Goal: Information Seeking & Learning: Find specific fact

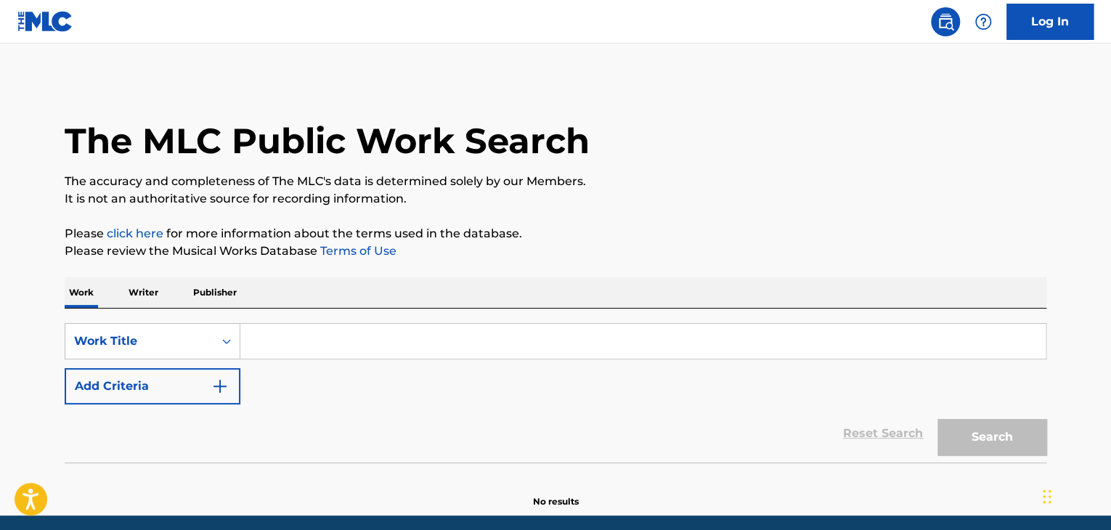
click at [156, 292] on p "Writer" at bounding box center [143, 293] width 39 height 31
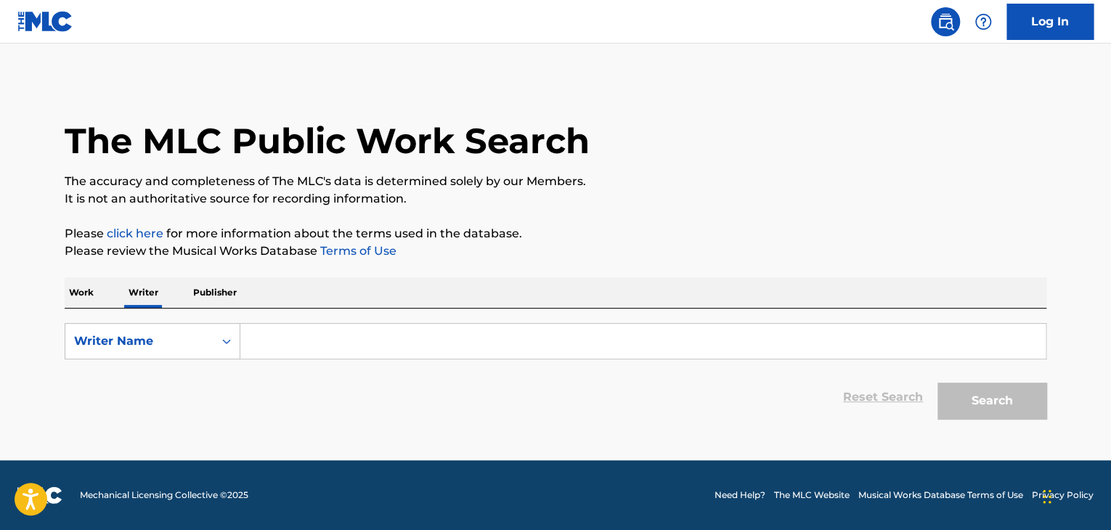
click at [291, 341] on input "Search Form" at bounding box center [643, 341] width 806 height 35
paste input "[PERSON_NAME]"
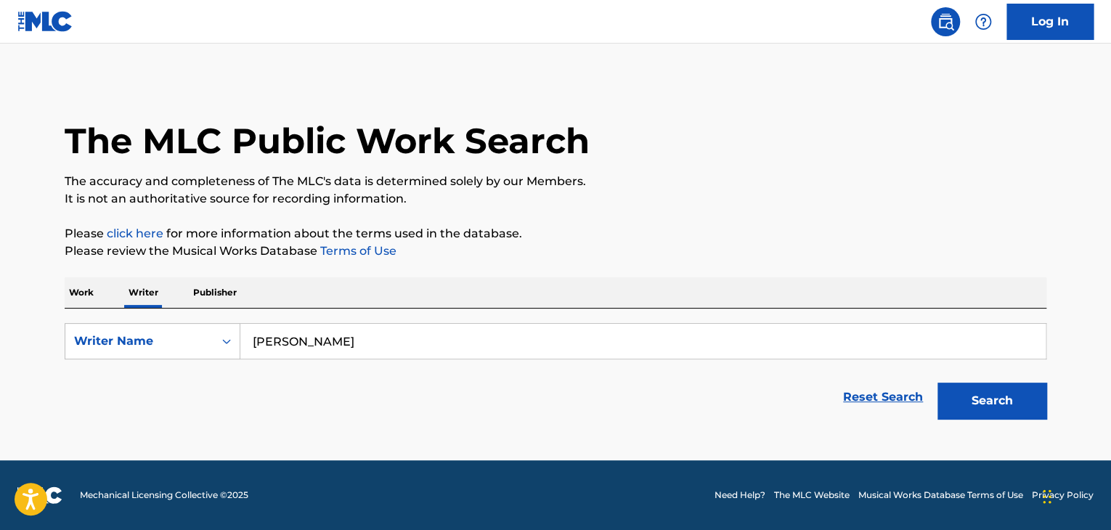
type input "[PERSON_NAME]"
click at [773, 222] on div "The MLC Public Work Search The accuracy and completeness of The MLC's data is d…" at bounding box center [555, 253] width 1017 height 347
click at [997, 403] on button "Search" at bounding box center [992, 401] width 109 height 36
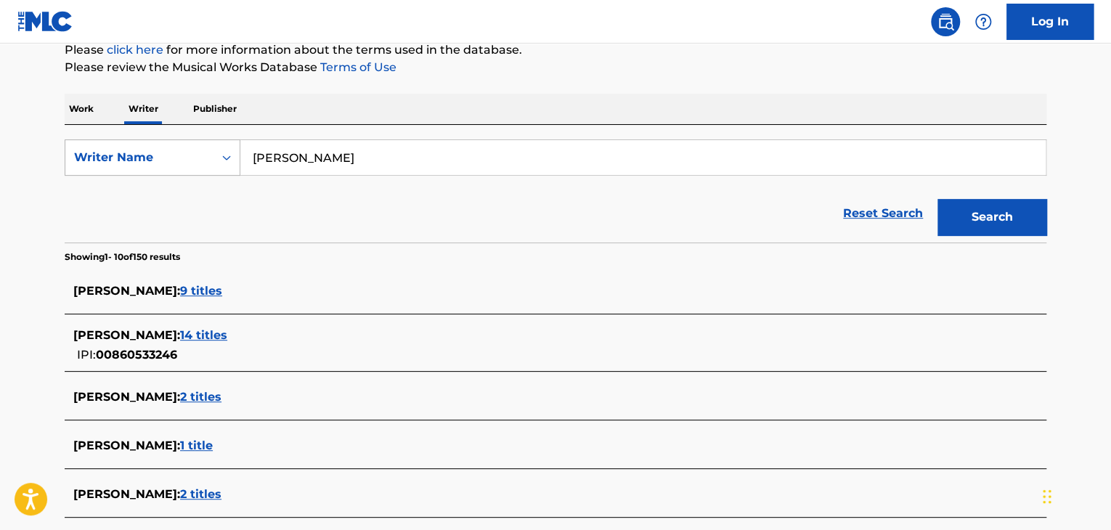
scroll to position [57, 0]
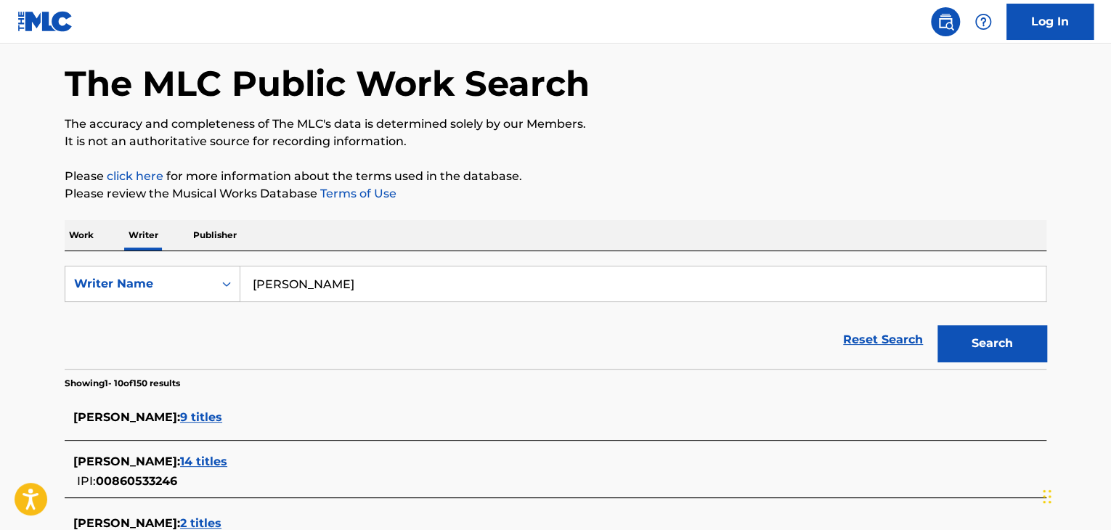
click at [78, 232] on p "Work" at bounding box center [81, 235] width 33 height 31
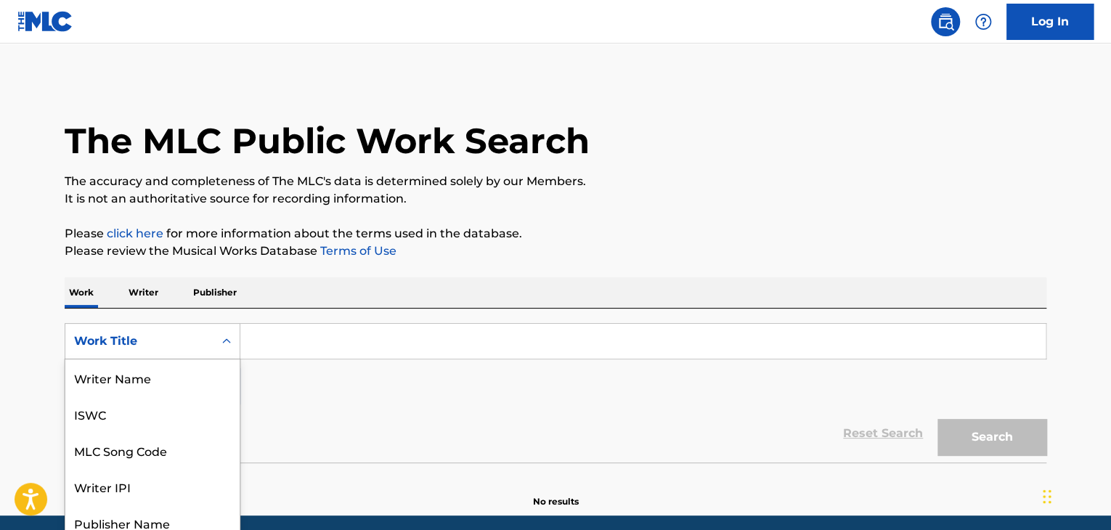
click at [155, 328] on div "Work Title" at bounding box center [139, 342] width 148 height 28
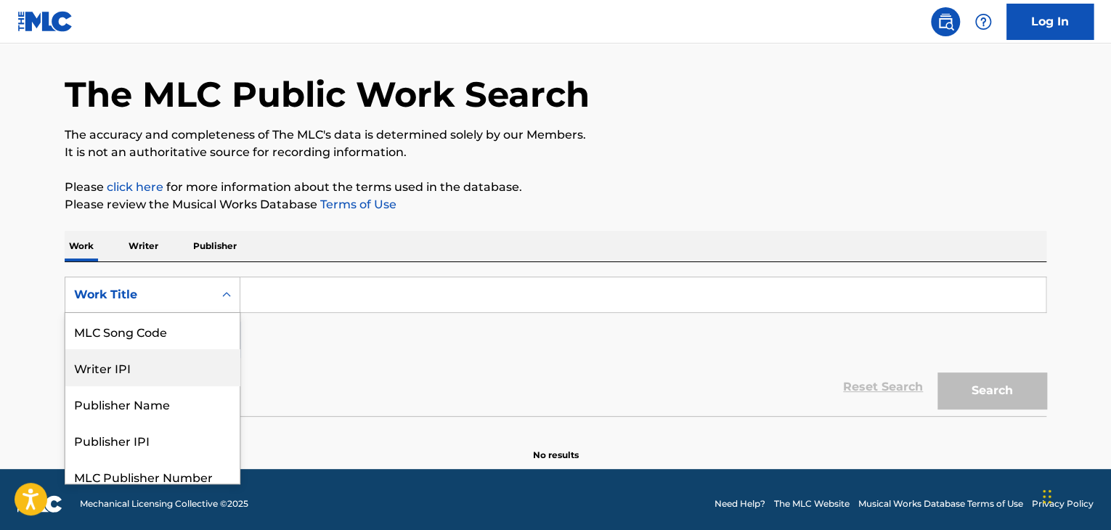
scroll to position [47, 0]
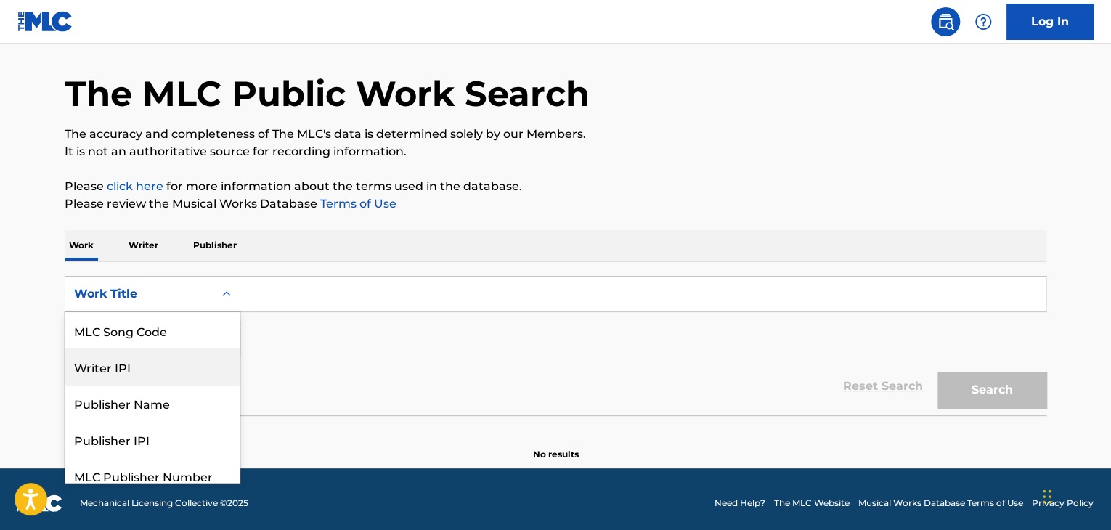
click at [139, 321] on div "MLC Song Code" at bounding box center [152, 330] width 174 height 36
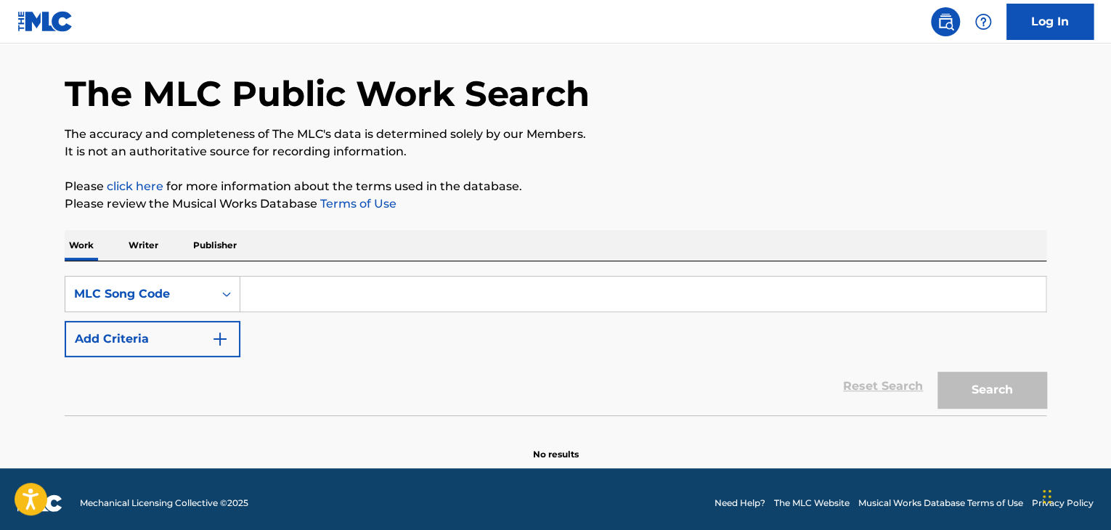
click at [283, 293] on input "Search Form" at bounding box center [643, 294] width 806 height 35
paste input "GE1Y69"
type input "GE1Y69"
click at [960, 392] on button "Search" at bounding box center [992, 390] width 109 height 36
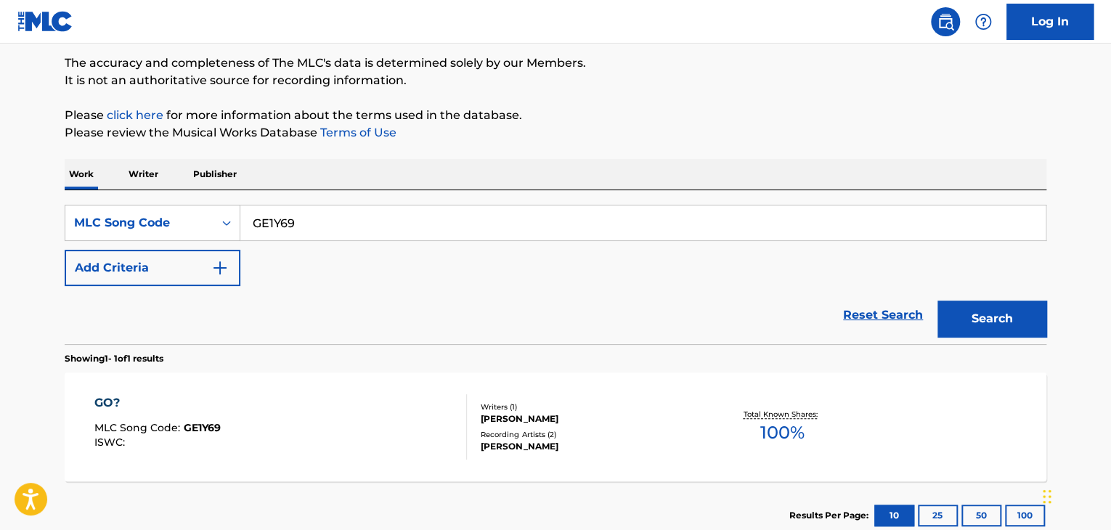
scroll to position [120, 0]
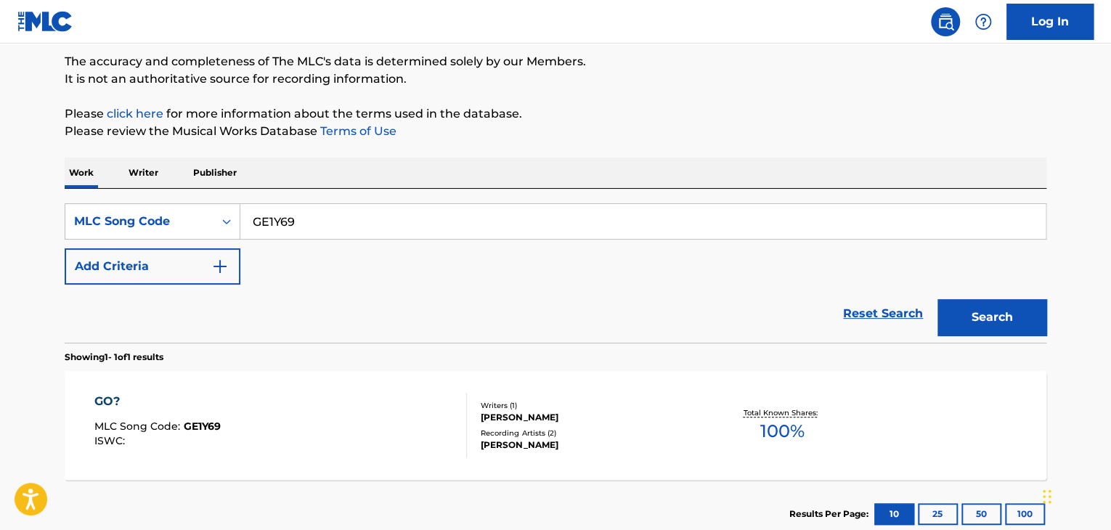
click at [148, 167] on p "Writer" at bounding box center [143, 173] width 39 height 31
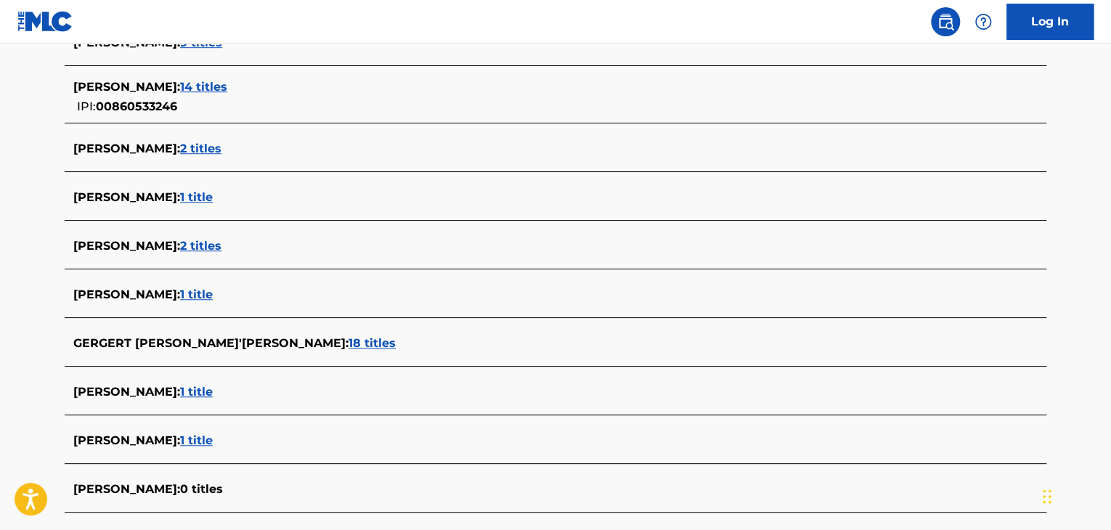
scroll to position [436, 0]
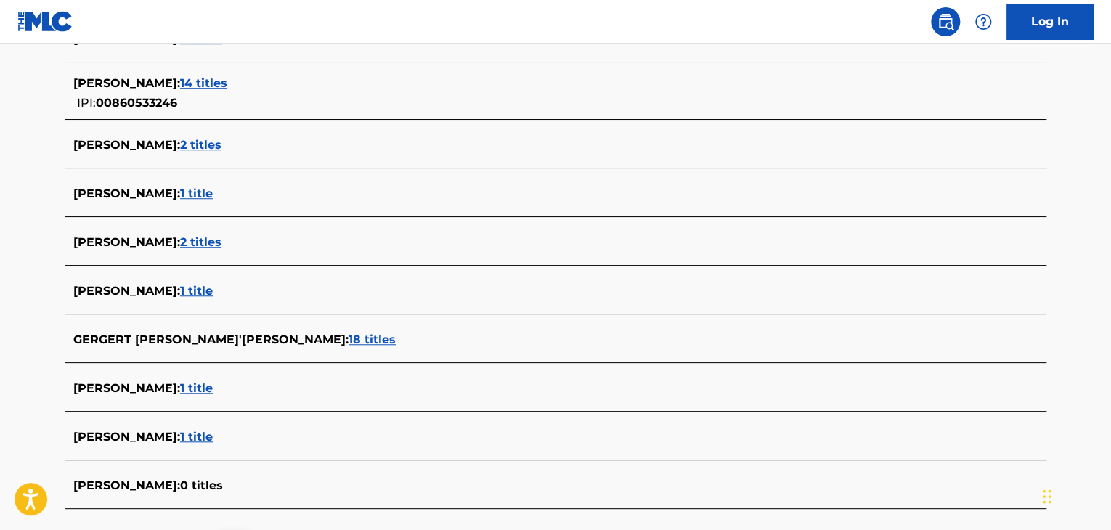
click at [349, 336] on span "18 titles" at bounding box center [372, 340] width 47 height 14
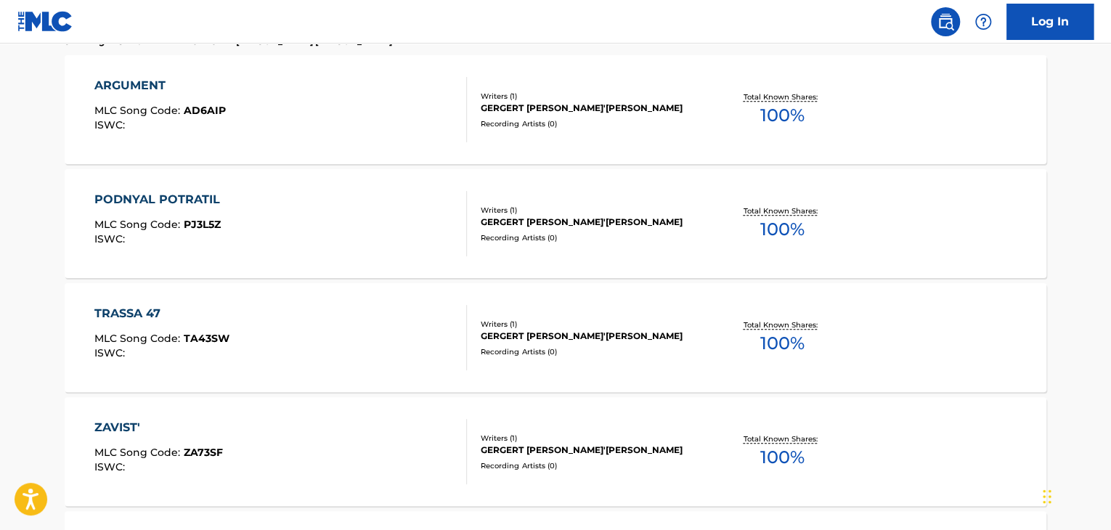
click at [342, 315] on div "TRASSA 47 MLC Song Code : TA43SW ISWC :" at bounding box center [280, 337] width 373 height 65
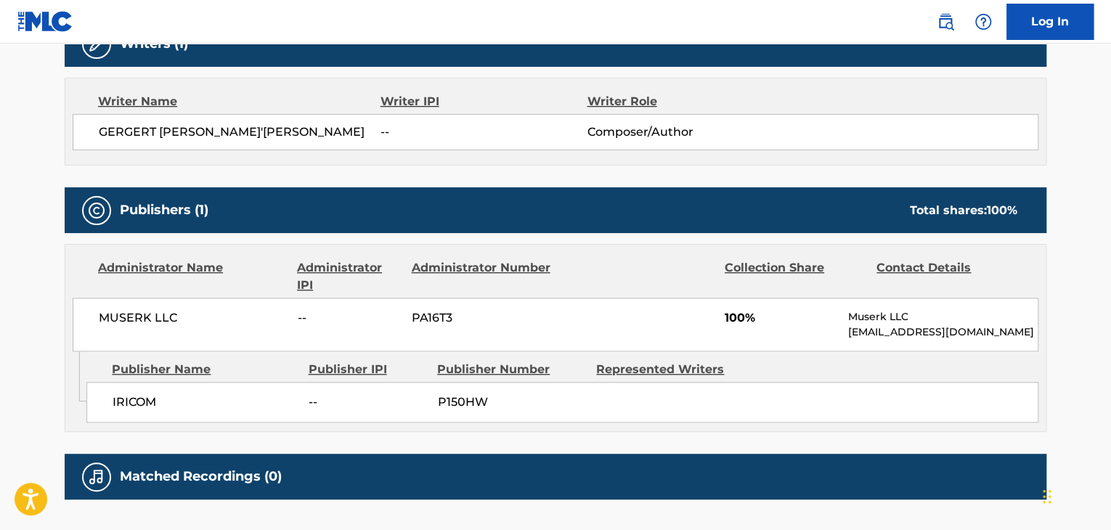
scroll to position [509, 0]
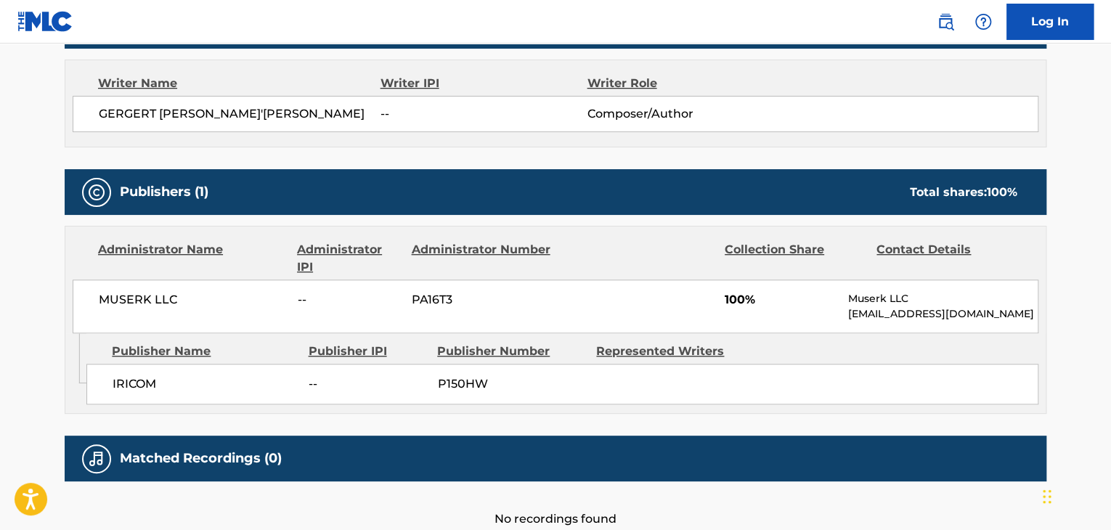
click at [142, 300] on span "MUSERK LLC" at bounding box center [193, 299] width 188 height 17
copy div "MUSERK LLC"
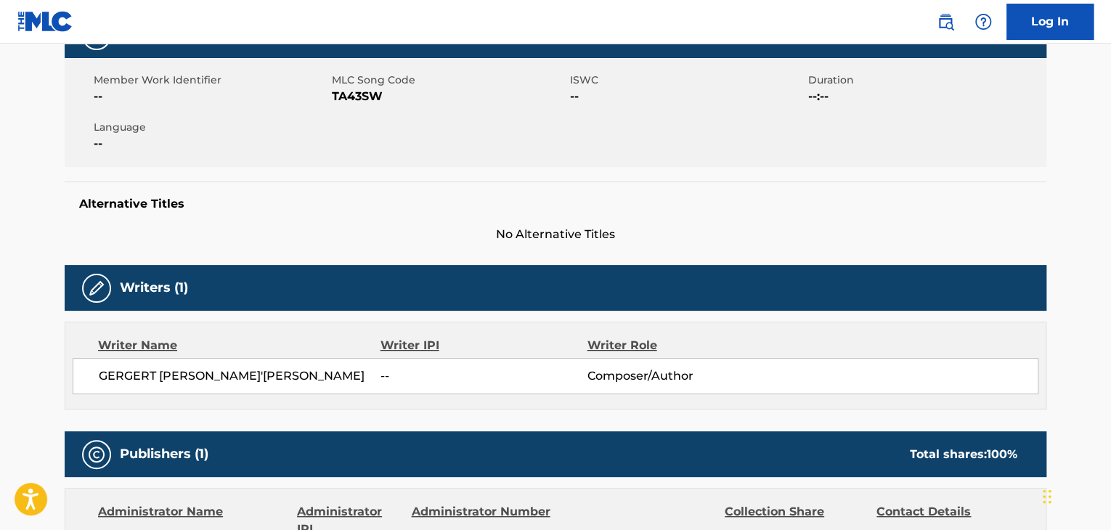
scroll to position [145, 0]
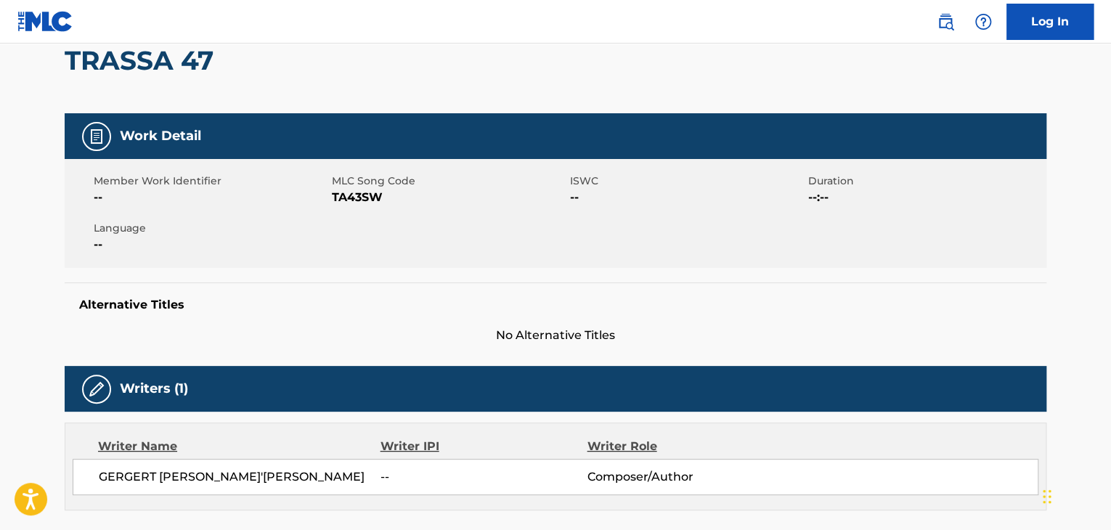
click at [373, 206] on span "TA43SW" at bounding box center [449, 197] width 235 height 17
copy span "TA43SW"
